Goal: Task Accomplishment & Management: Manage account settings

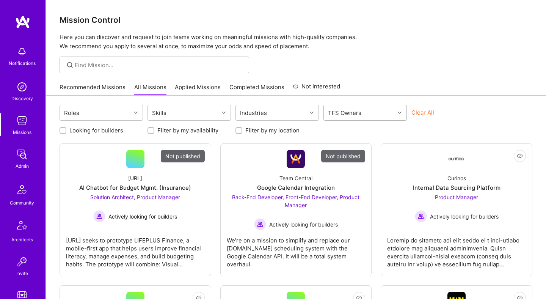
click at [384, 116] on div "TFS Owners" at bounding box center [359, 112] width 71 height 15
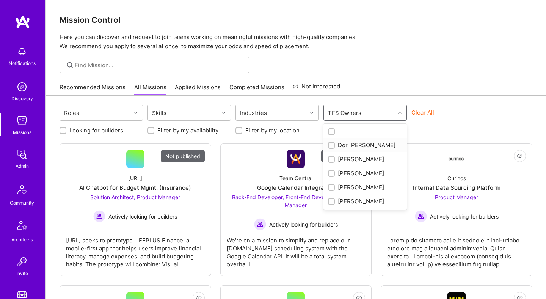
click at [355, 144] on div "Dor [PERSON_NAME]" at bounding box center [365, 145] width 74 height 8
checkbox input "true"
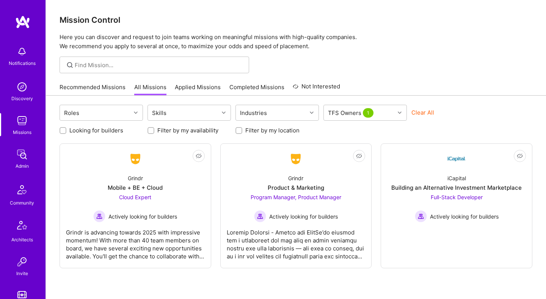
click at [398, 71] on div at bounding box center [296, 64] width 500 height 17
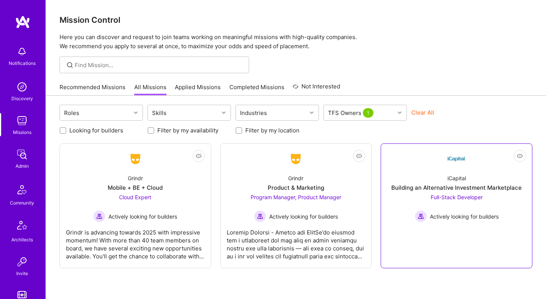
click at [416, 180] on div "iCapital Building an Alternative Investment Marketplace Full-Stack Developer Ac…" at bounding box center [456, 195] width 139 height 54
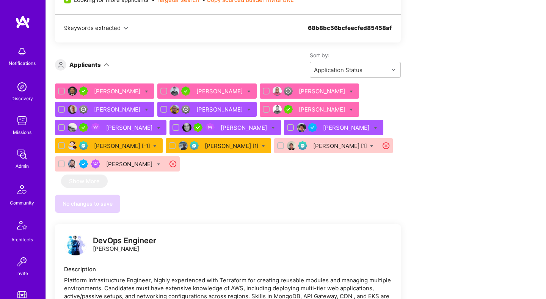
scroll to position [419, 0]
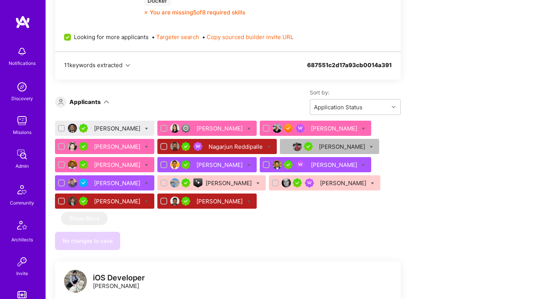
scroll to position [397, 0]
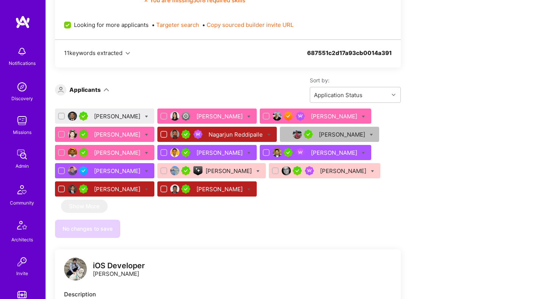
click at [124, 112] on div "[PERSON_NAME]" at bounding box center [118, 116] width 48 height 8
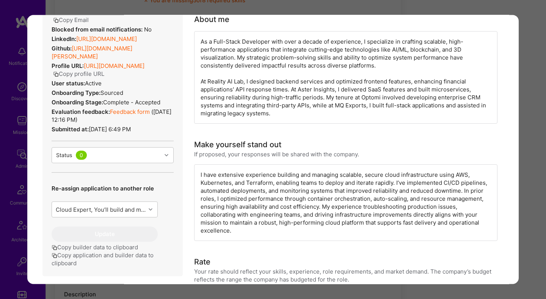
scroll to position [168, 0]
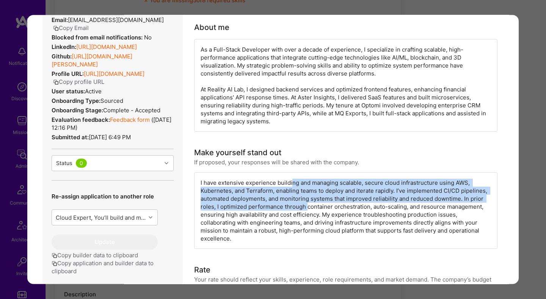
drag, startPoint x: 290, startPoint y: 183, endPoint x: 307, endPoint y: 209, distance: 30.5
click at [307, 209] on div "I have extensive experience building and managing scalable, secure cloud infras…" at bounding box center [345, 210] width 303 height 77
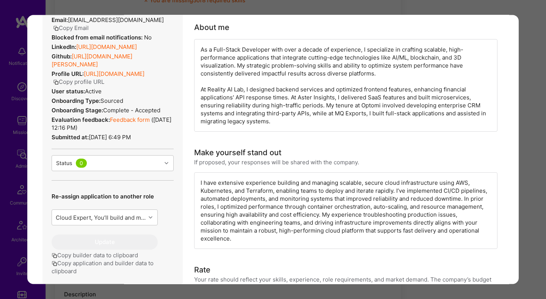
click at [538, 139] on div "Application 1 of 14 Evaluation scores Expertise level Very good Interpersonal s…" at bounding box center [273, 149] width 546 height 299
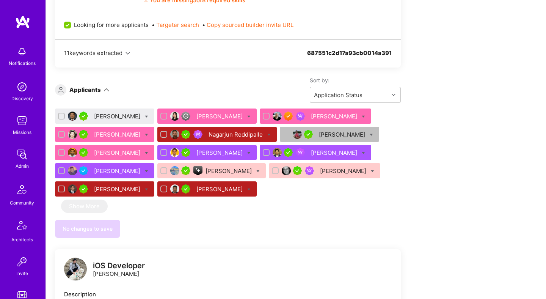
click at [148, 115] on icon at bounding box center [146, 116] width 3 height 3
checkbox input "true"
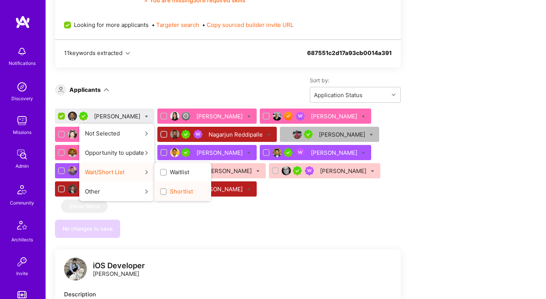
click at [176, 187] on span "Shortlist" at bounding box center [181, 191] width 23 height 8
click at [167, 189] on input "Shortlist" at bounding box center [163, 191] width 5 height 5
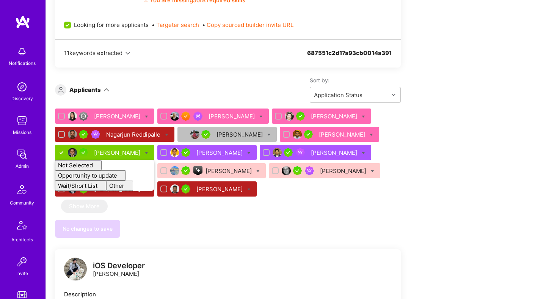
checkbox input "false"
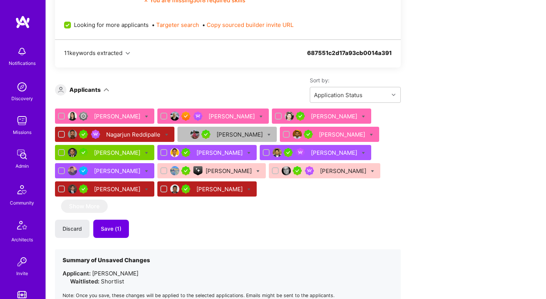
click at [258, 224] on div "Discard Save (1)" at bounding box center [228, 228] width 346 height 18
click at [113, 225] on span "Save (1)" at bounding box center [111, 229] width 20 height 8
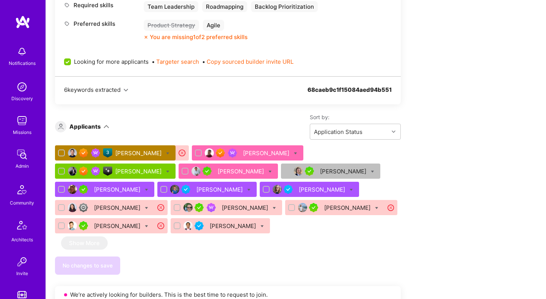
scroll to position [423, 0]
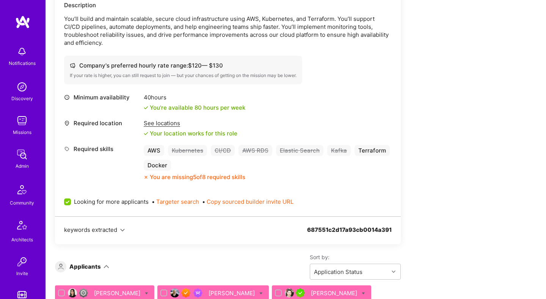
scroll to position [373, 0]
